Goal: Information Seeking & Learning: Learn about a topic

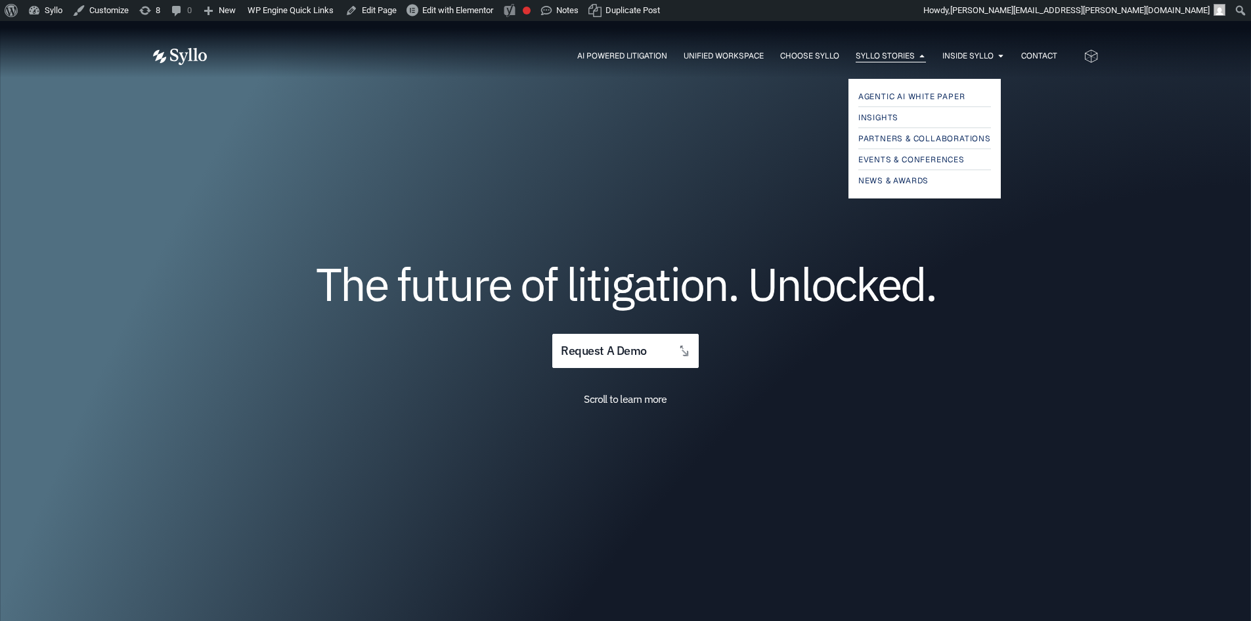
click at [872, 58] on span "Syllo Stories" at bounding box center [885, 56] width 59 height 12
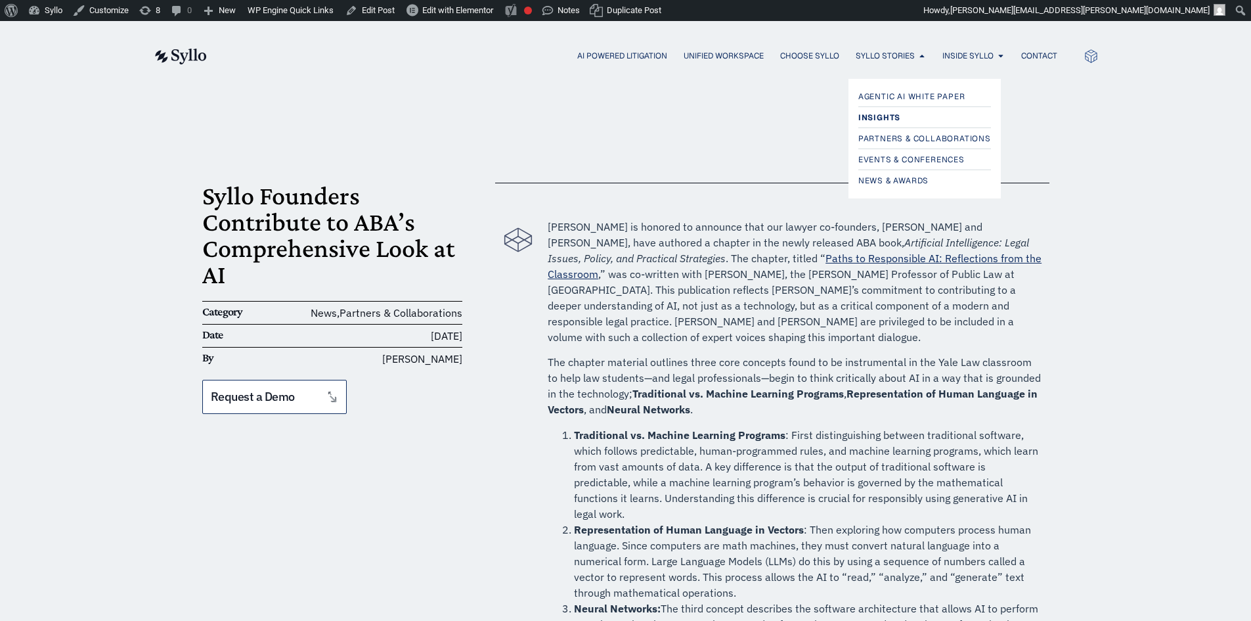
click at [868, 117] on span "Insights" at bounding box center [879, 118] width 42 height 16
